Goal: Find specific page/section: Find specific page/section

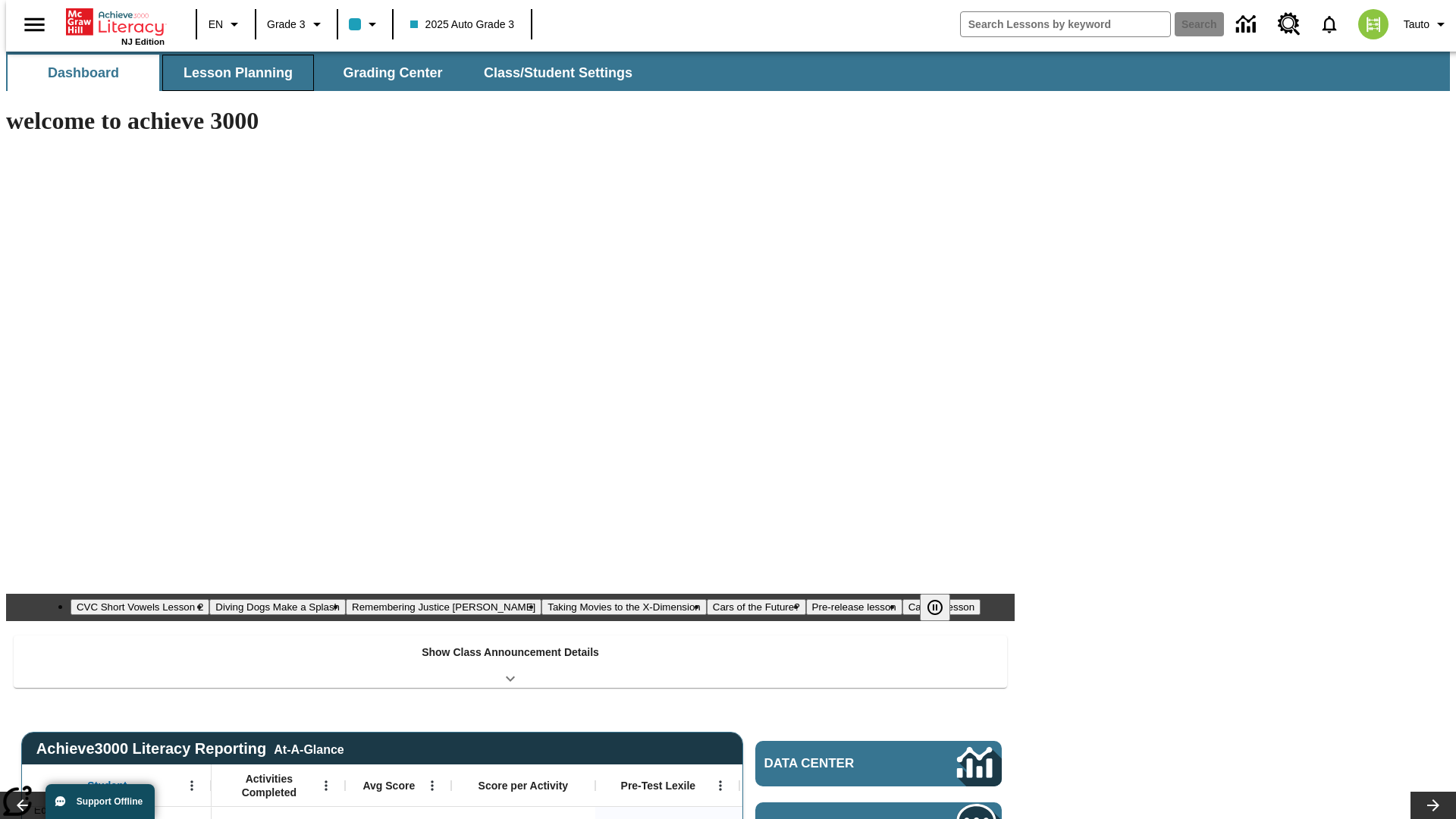
click at [232, 73] on button "Lesson Planning" at bounding box center [238, 73] width 151 height 37
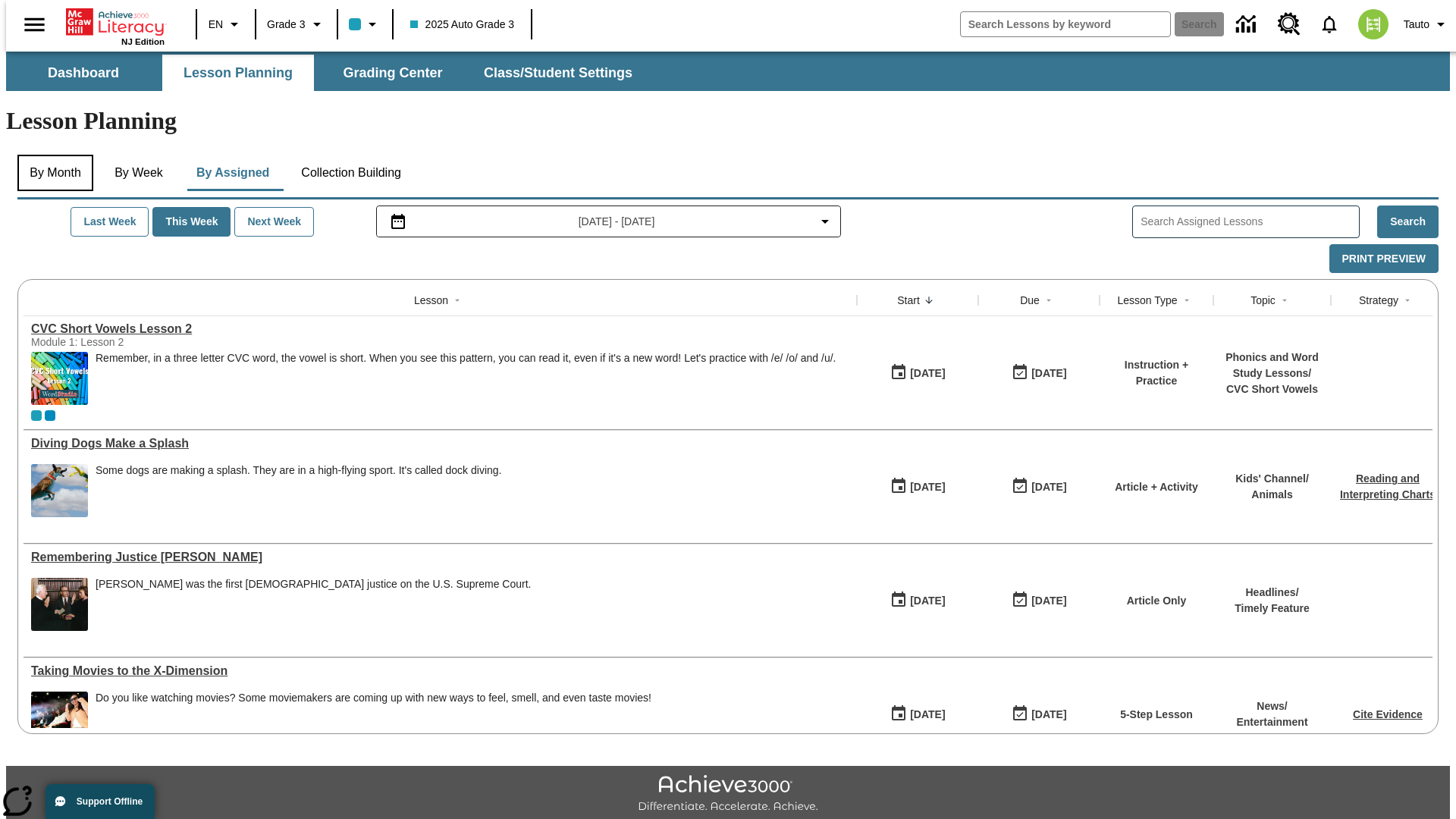
click at [50, 155] on button "By Month" at bounding box center [55, 173] width 76 height 37
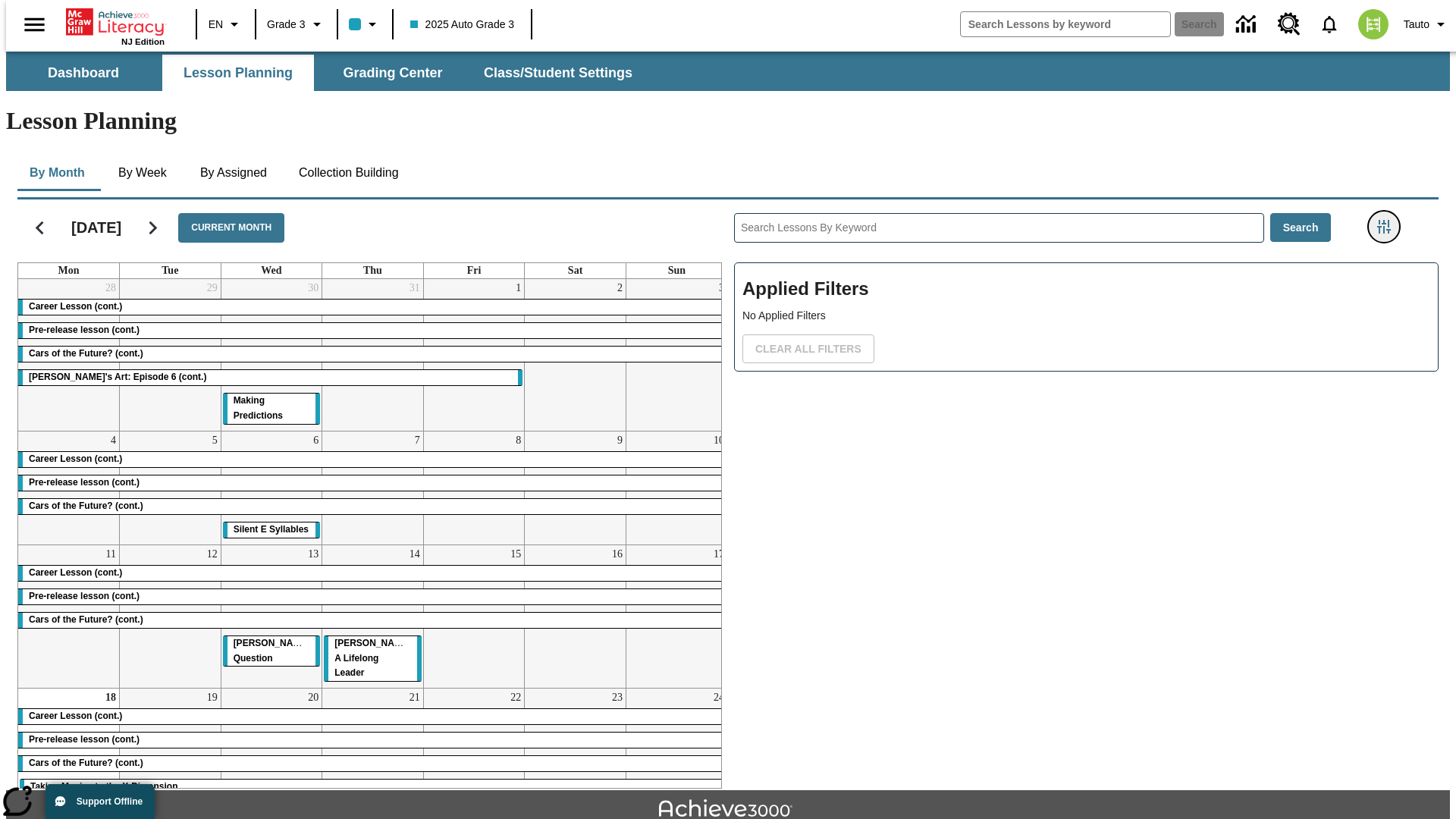
click at [1388, 220] on icon "Filters Side menu" at bounding box center [1384, 227] width 14 height 14
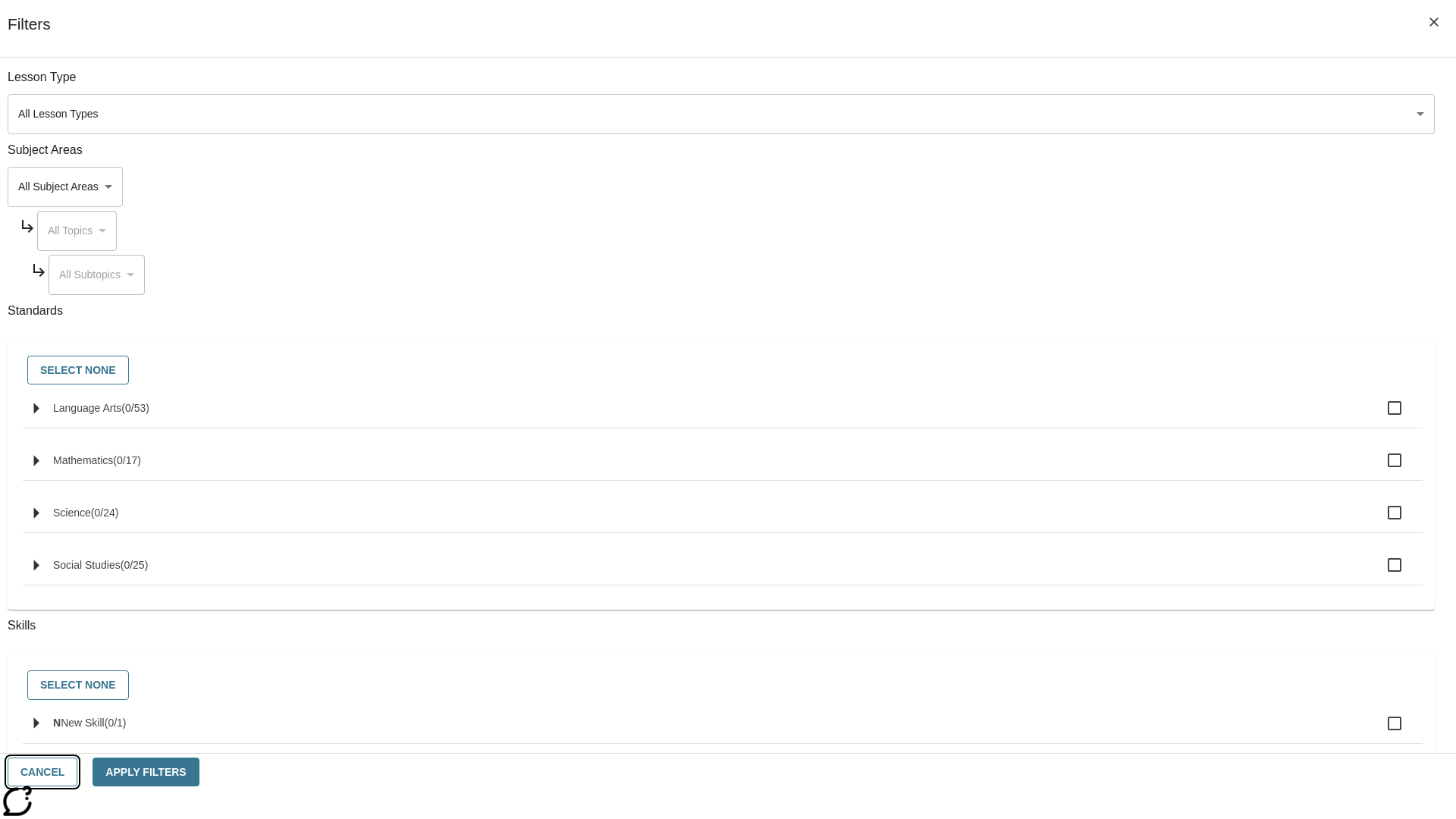
click at [77, 772] on button "Cancel" at bounding box center [43, 772] width 70 height 30
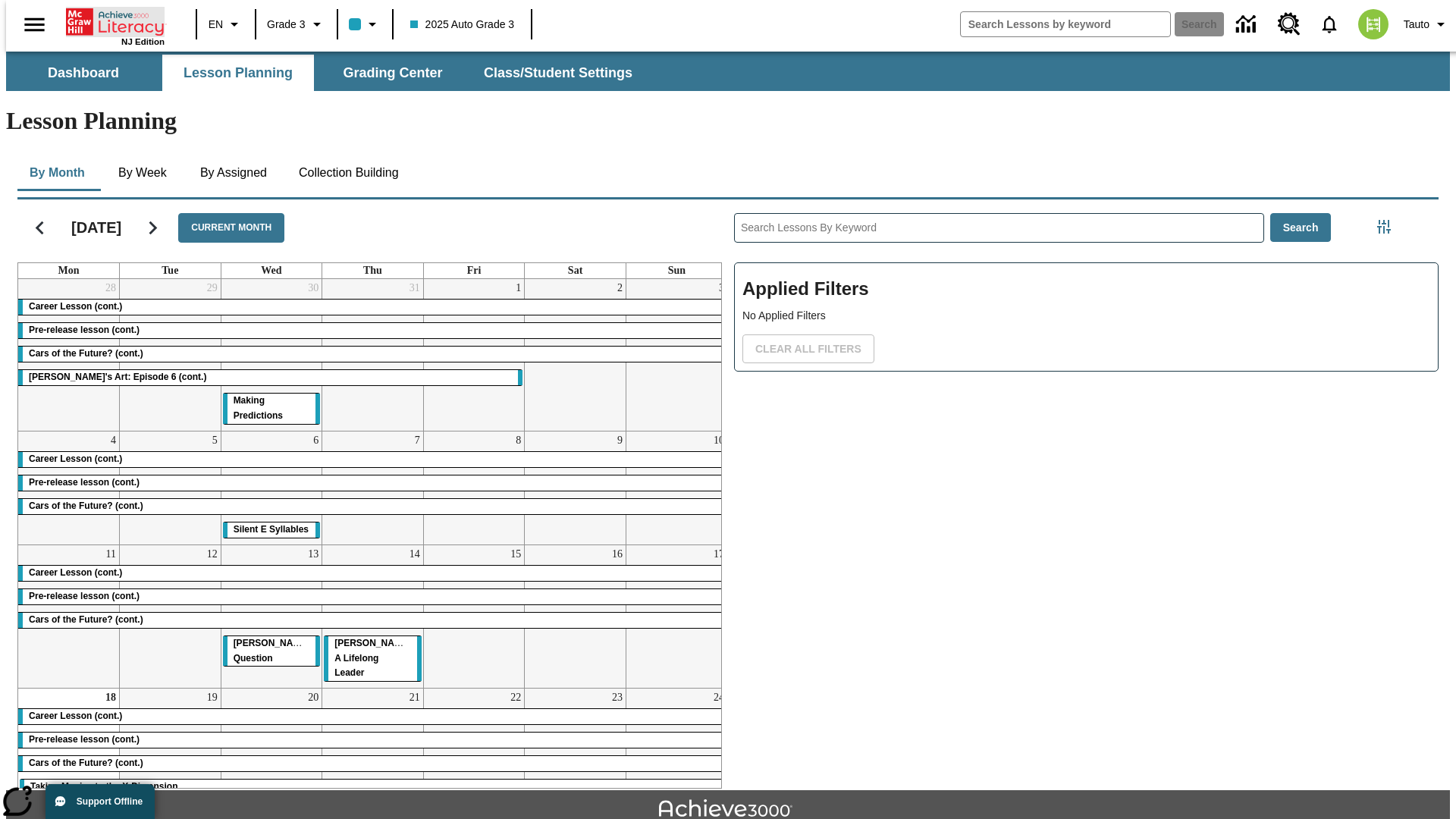
click at [109, 21] on icon "Home" at bounding box center [116, 21] width 101 height 30
